Goal: Information Seeking & Learning: Learn about a topic

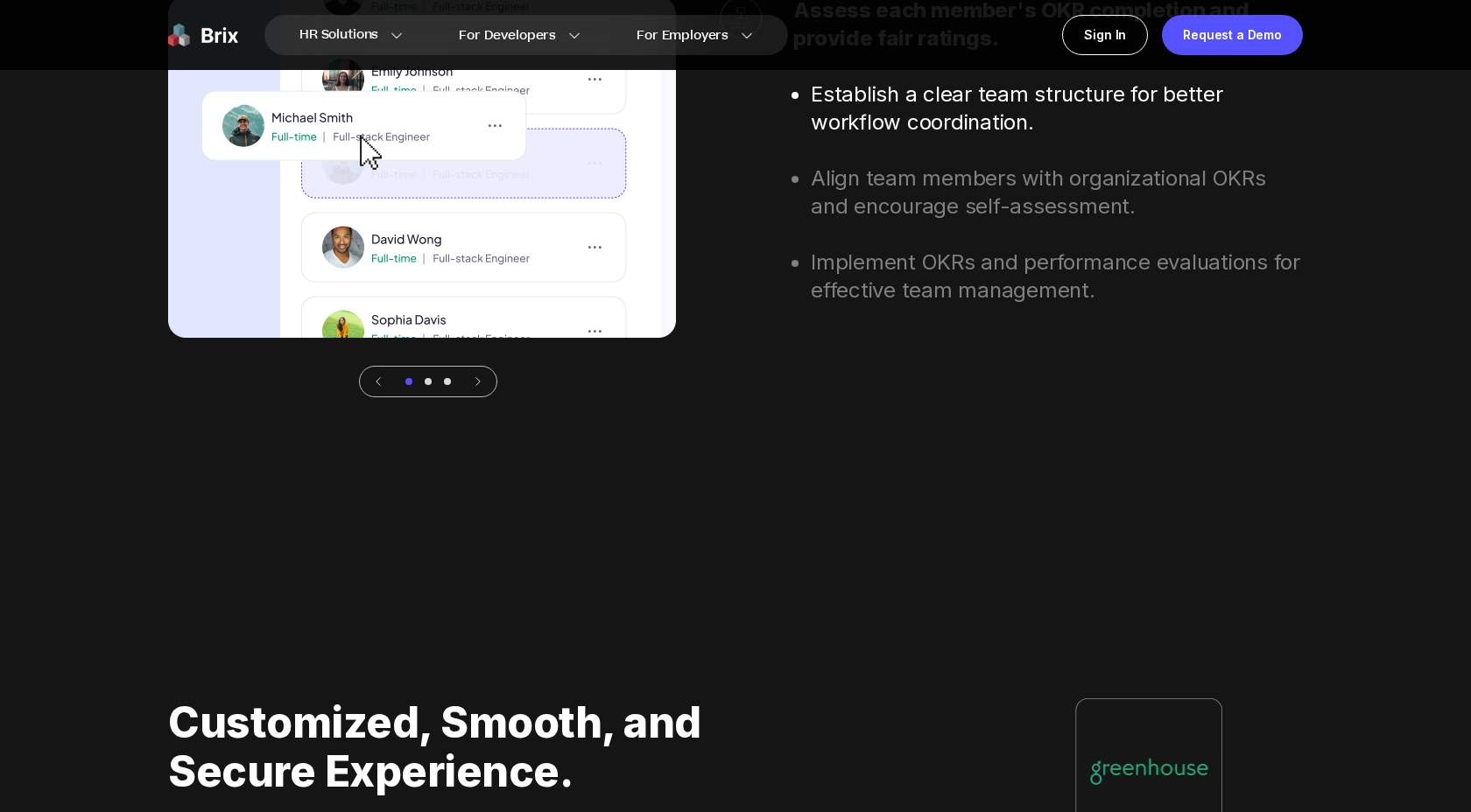
click at [497, 218] on img at bounding box center [422, 166] width 508 height 342
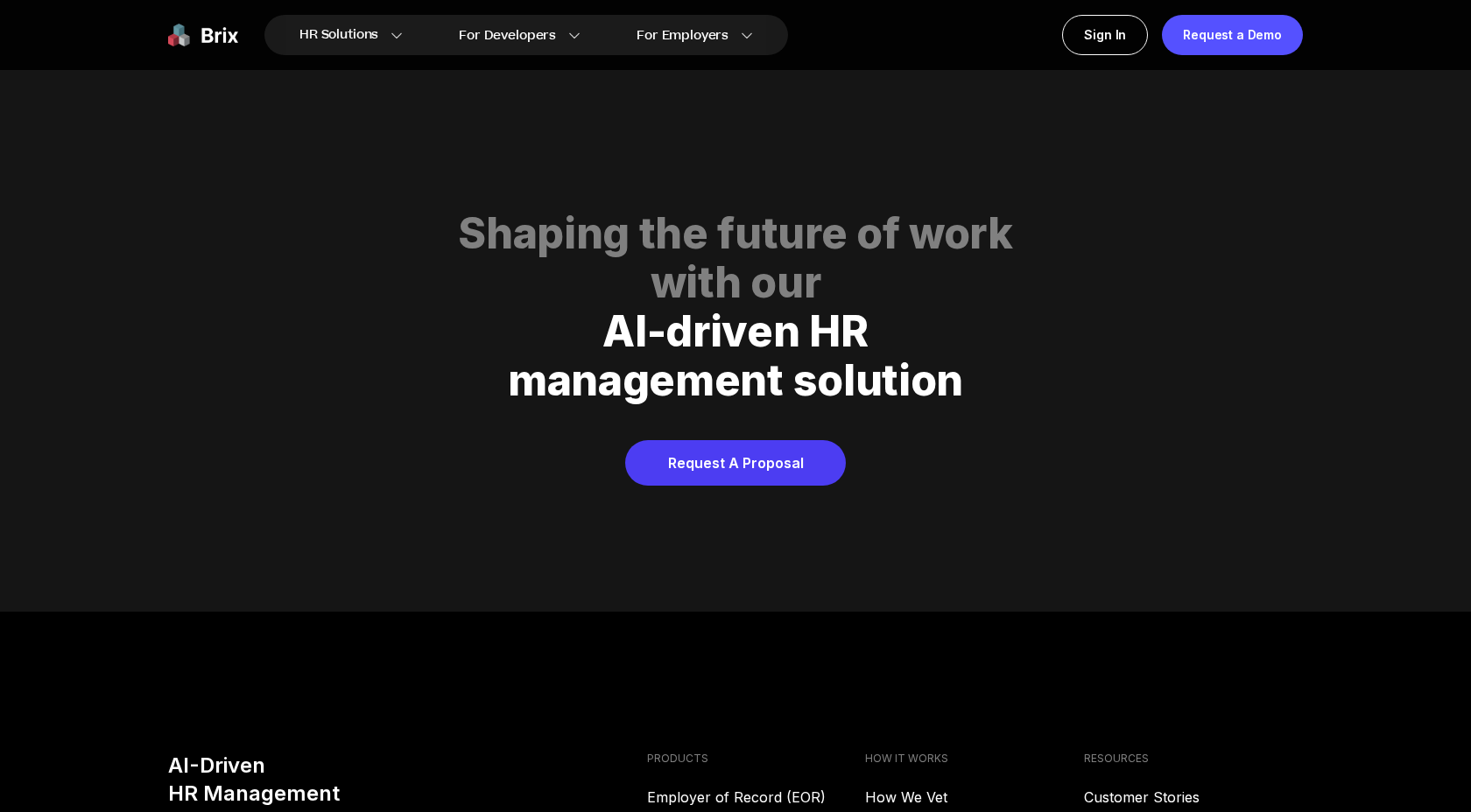
scroll to position [8521, 0]
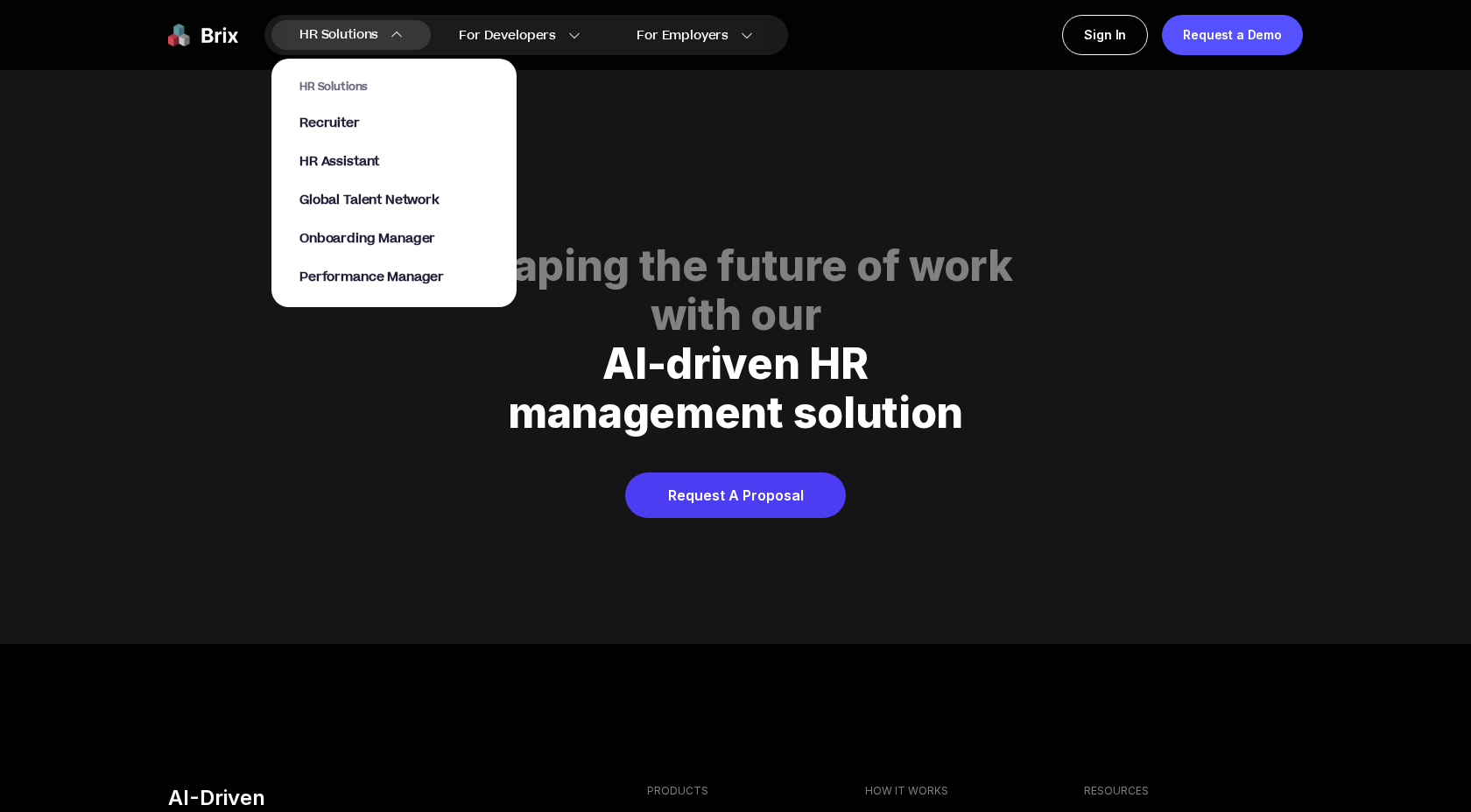
click at [344, 109] on div "HR Solutions Recruiter HR Assistant Global Talent Network Onboarding Manager Pe…" at bounding box center [394, 183] width 189 height 206
click at [341, 126] on span "Recruiter" at bounding box center [329, 124] width 60 height 20
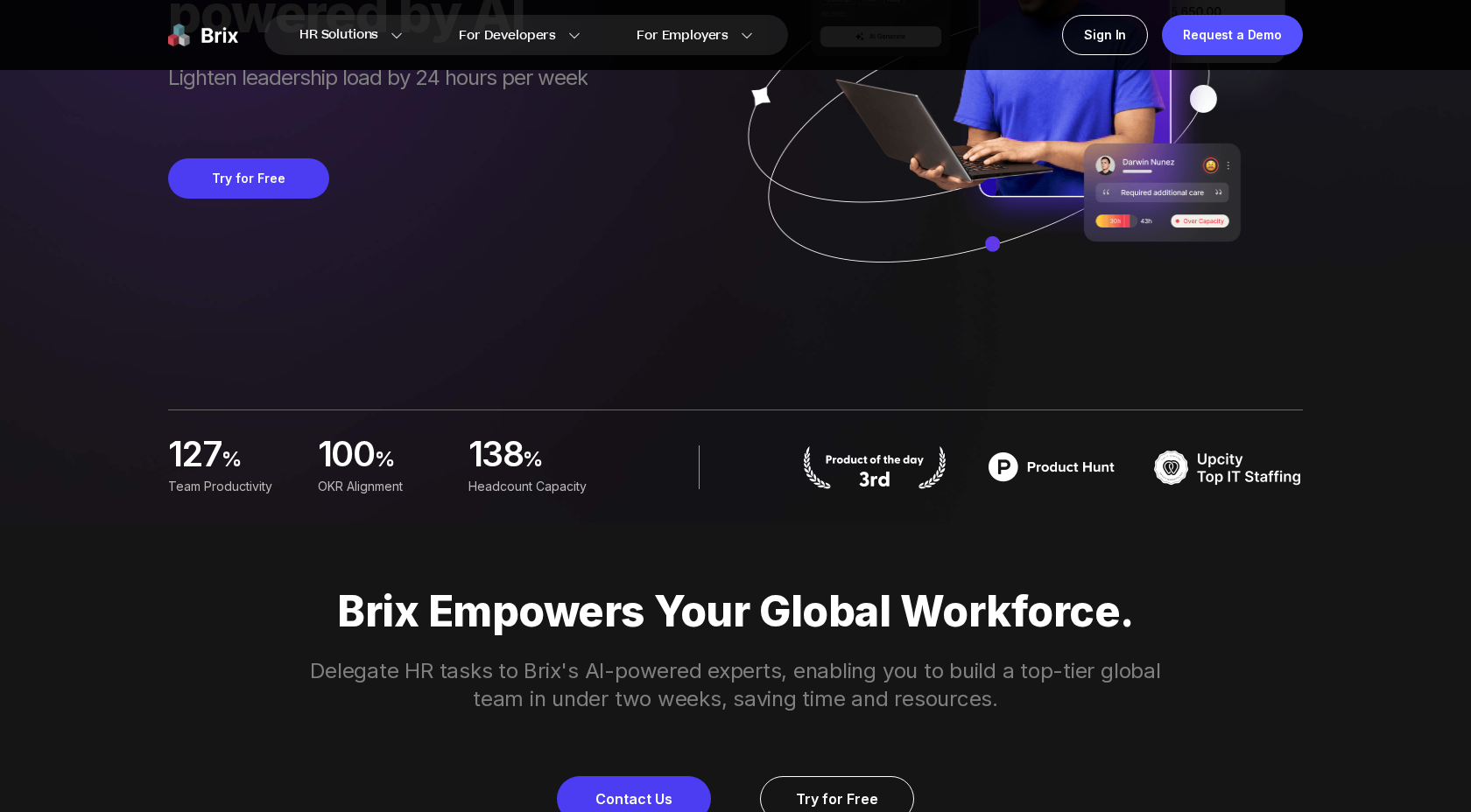
scroll to position [0, 0]
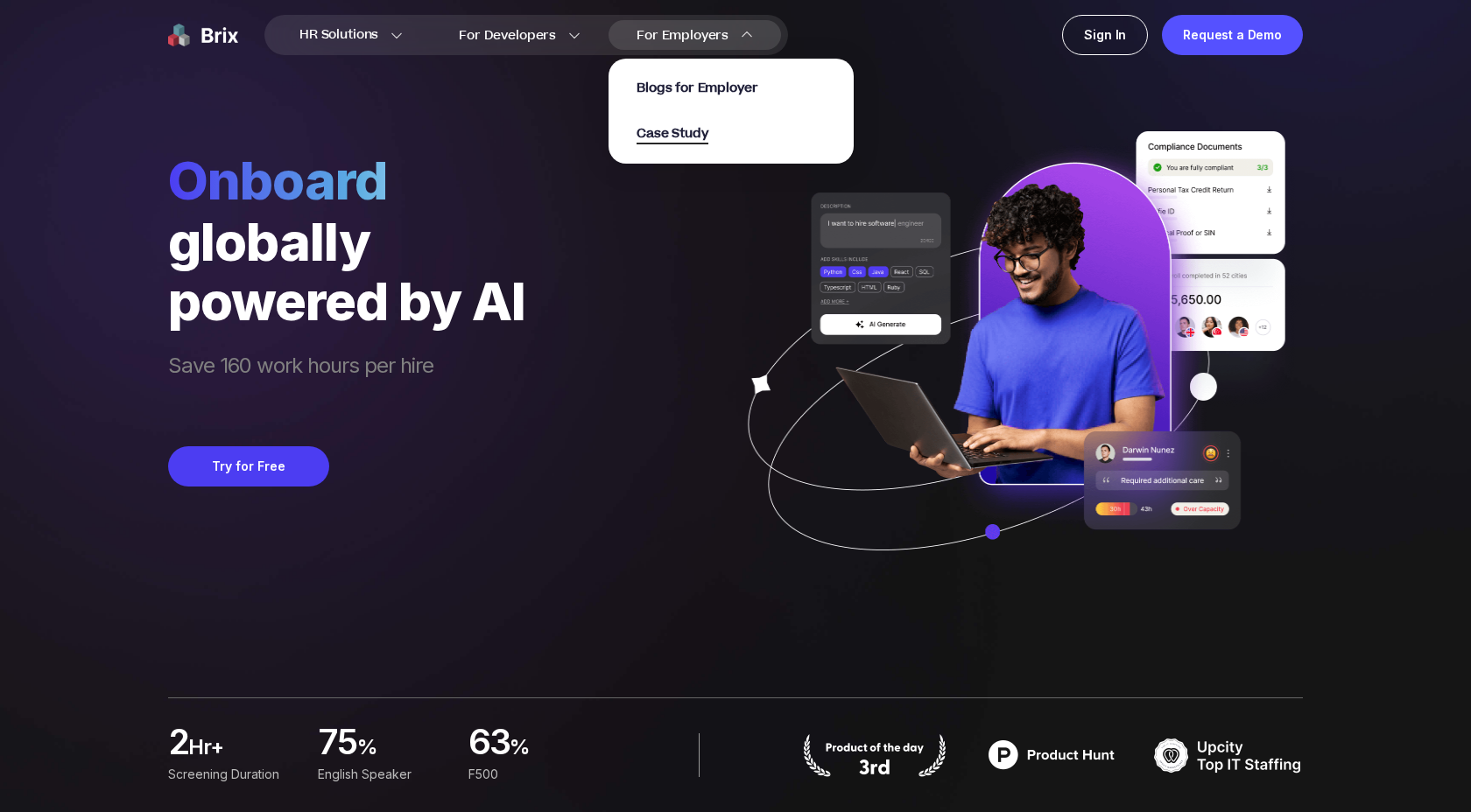
click at [655, 139] on span "Case Study" at bounding box center [673, 134] width 72 height 20
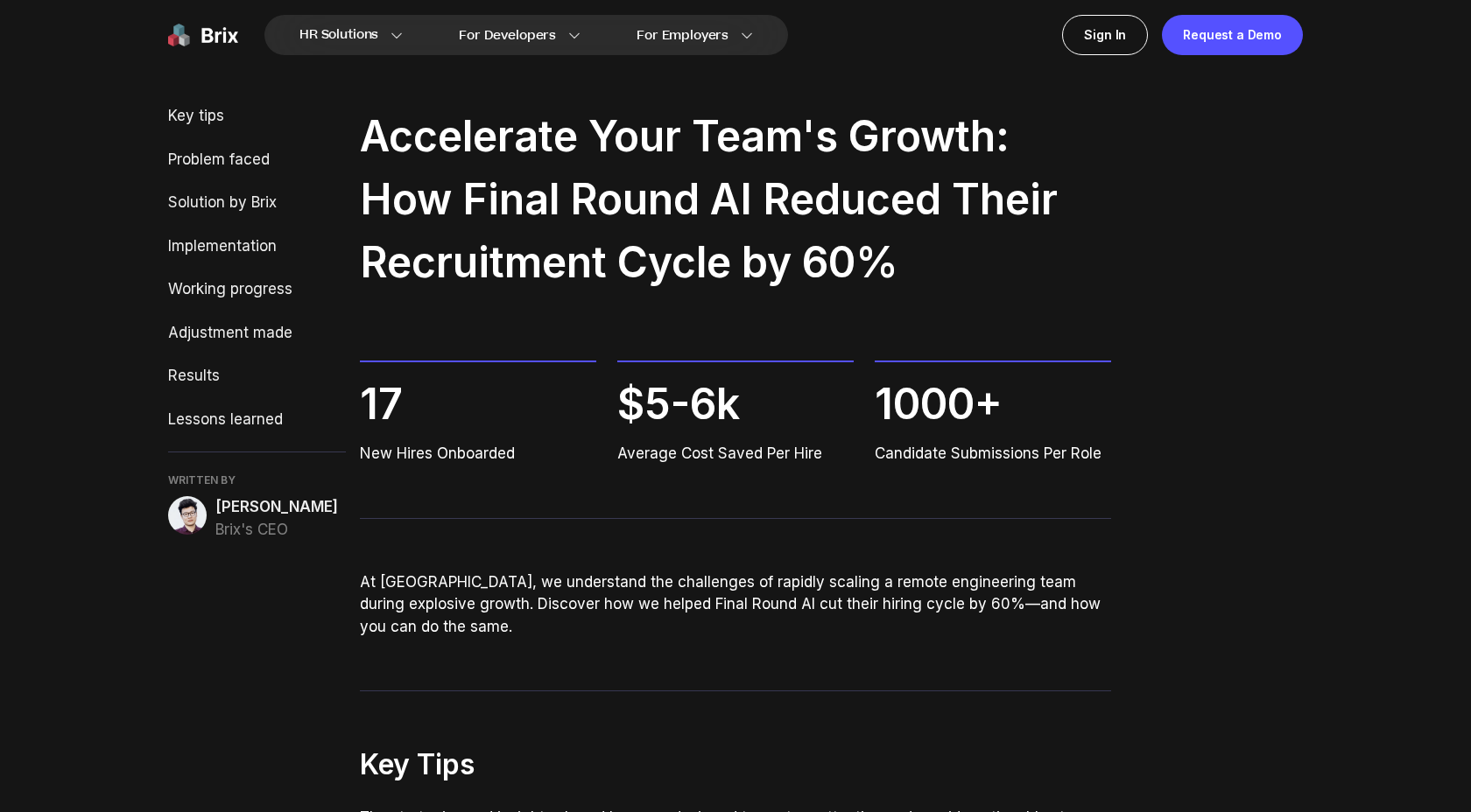
click at [182, 521] on img at bounding box center [188, 516] width 39 height 39
click at [211, 40] on img at bounding box center [204, 34] width 70 height 40
